Goal: Task Accomplishment & Management: Use online tool/utility

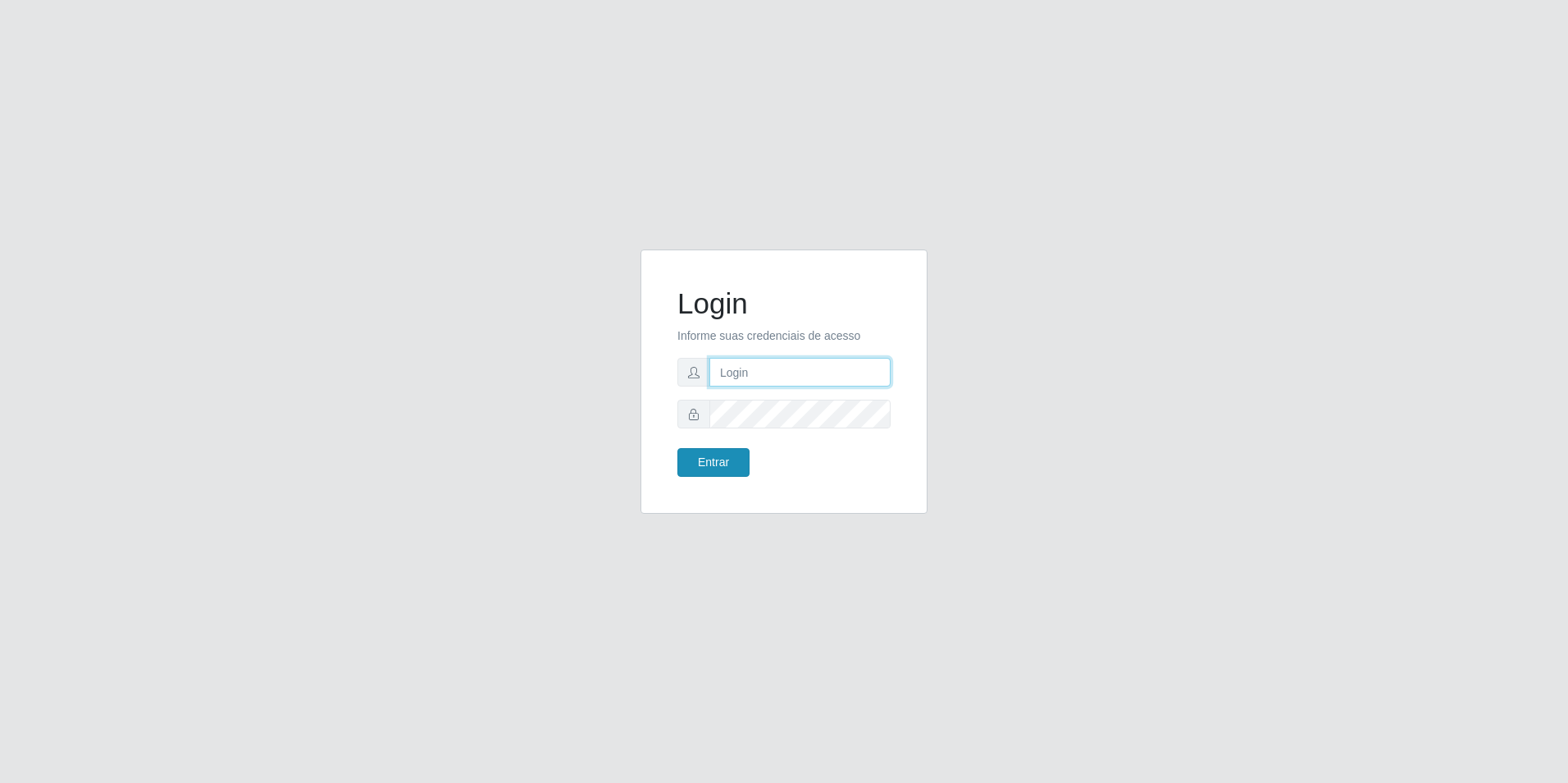
type input "[EMAIL_ADDRESS][DOMAIN_NAME]"
click at [710, 469] on button "Entrar" at bounding box center [713, 462] width 72 height 29
click at [707, 462] on button "Entrar" at bounding box center [713, 462] width 72 height 29
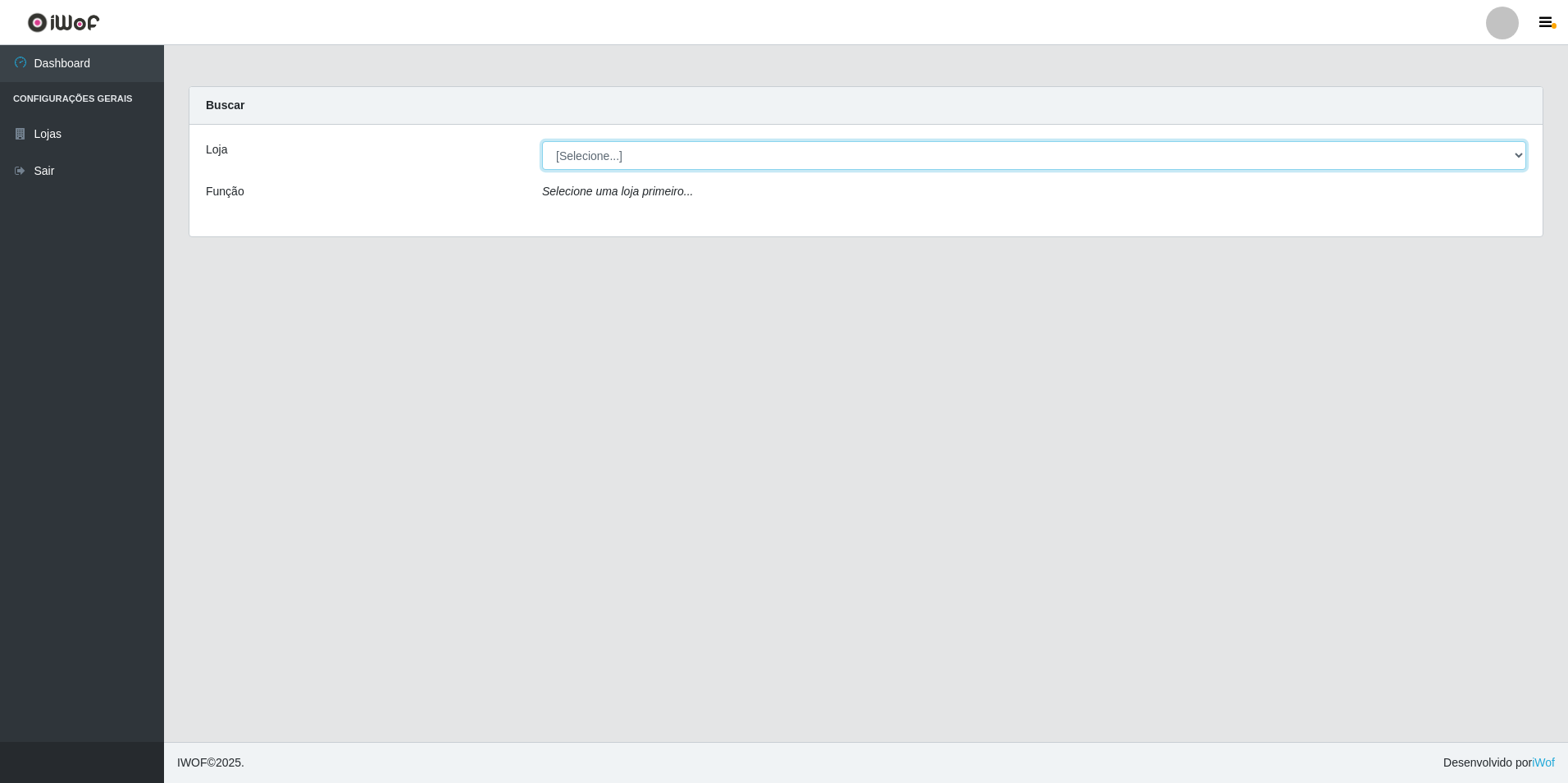
drag, startPoint x: 743, startPoint y: 145, endPoint x: 745, endPoint y: 155, distance: 10.2
click at [743, 145] on select "[Selecione...] Extrabom - Loja 57 Anchieta" at bounding box center [1034, 155] width 984 height 29
select select "470"
click at [542, 141] on select "[Selecione...] Extrabom - Loja 57 Anchieta" at bounding box center [1034, 155] width 984 height 29
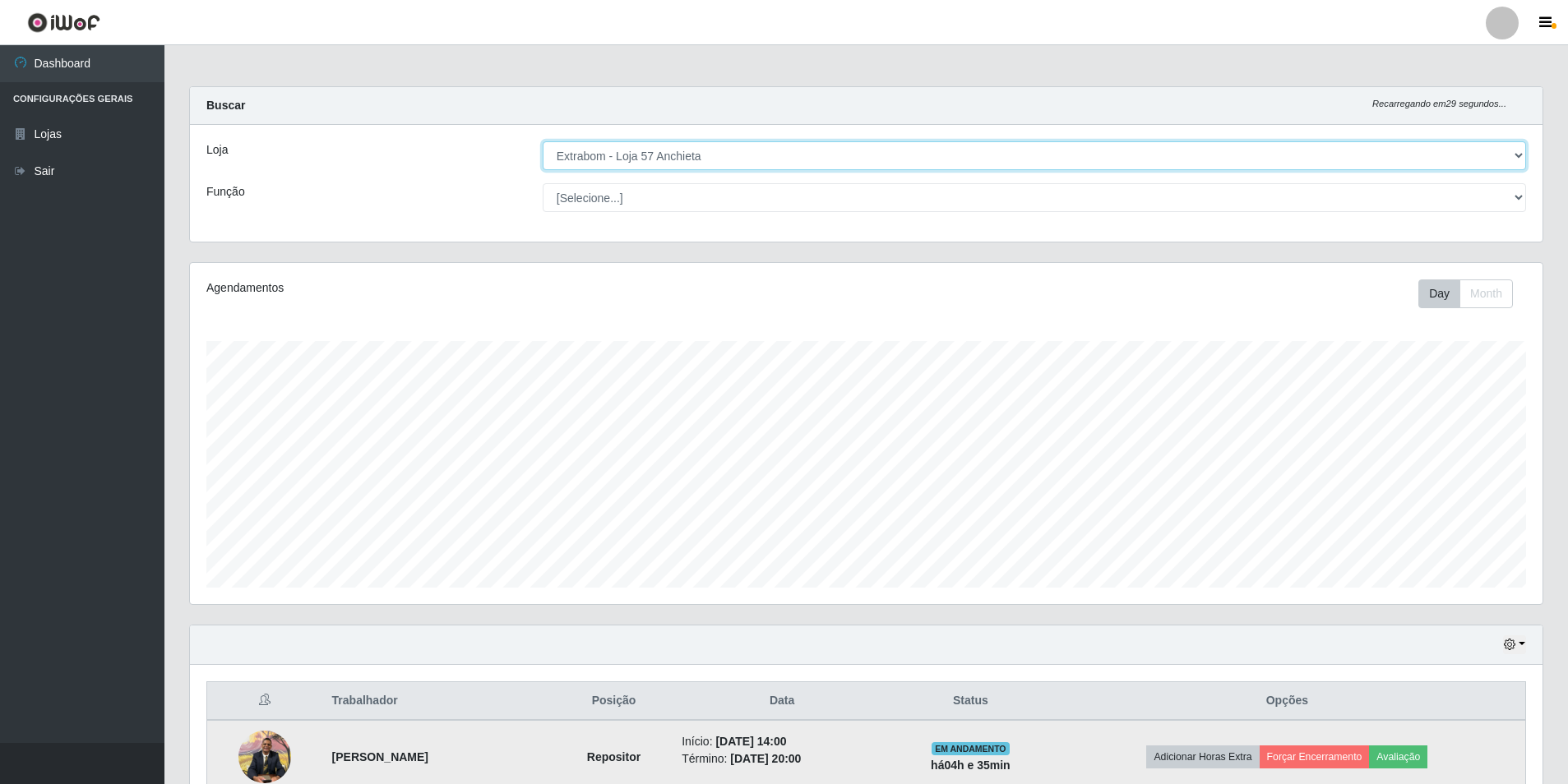
scroll to position [341, 1352]
